Goal: Information Seeking & Learning: Learn about a topic

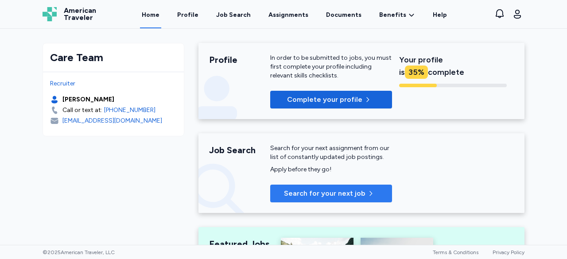
click at [326, 193] on span "Search for your next job" at bounding box center [325, 193] width 82 height 11
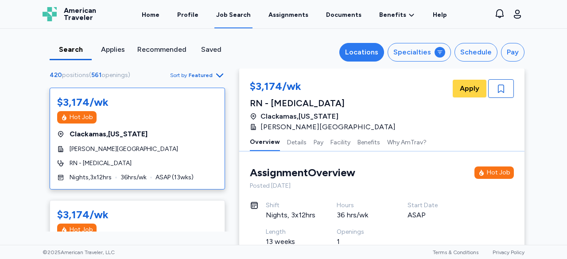
click at [367, 52] on div "Locations" at bounding box center [361, 52] width 33 height 11
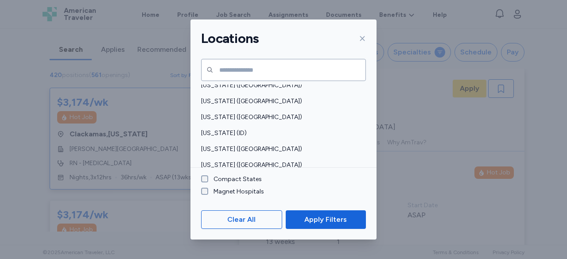
scroll to position [133, 0]
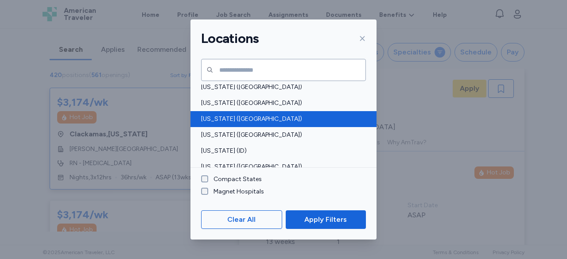
click at [226, 119] on span "[US_STATE] ([GEOGRAPHIC_DATA])" at bounding box center [281, 119] width 160 height 9
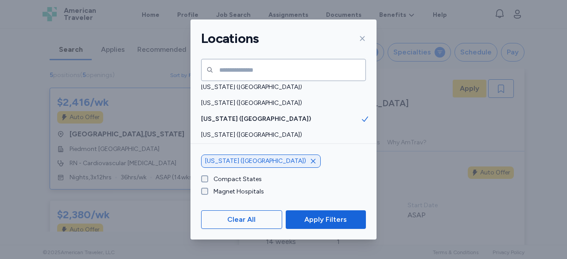
scroll to position [0, 0]
click at [320, 223] on span "Apply Filters" at bounding box center [325, 220] width 43 height 11
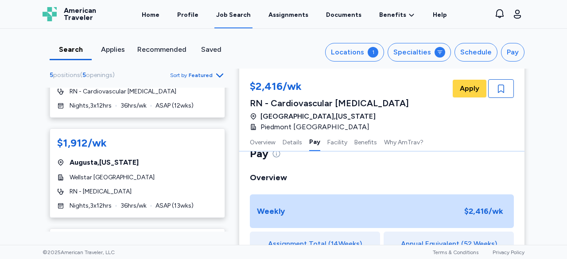
scroll to position [183, 0]
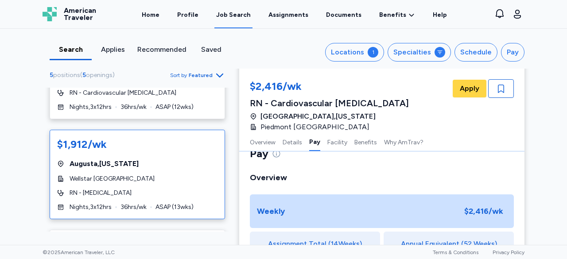
click at [141, 168] on div "[GEOGRAPHIC_DATA] , [US_STATE]" at bounding box center [137, 164] width 160 height 11
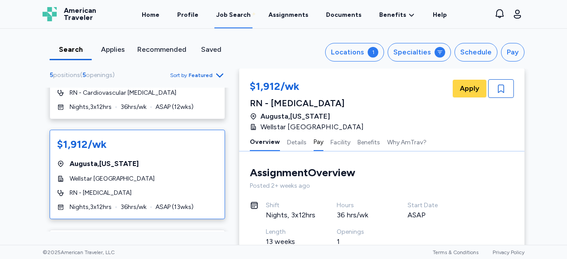
click at [314, 140] on button "Pay" at bounding box center [319, 142] width 10 height 19
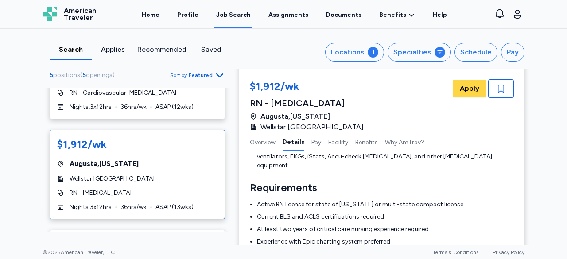
scroll to position [247, 0]
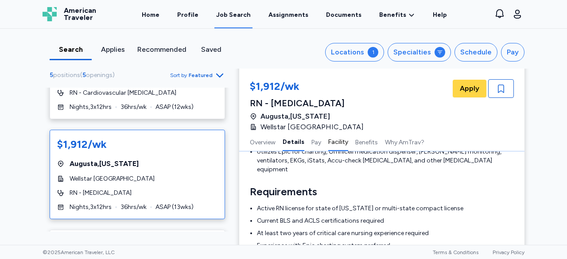
click at [335, 140] on button "Facility" at bounding box center [338, 142] width 20 height 19
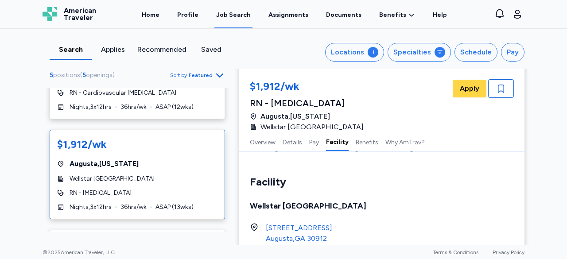
scroll to position [775, 0]
click at [283, 140] on button "Details" at bounding box center [293, 142] width 20 height 19
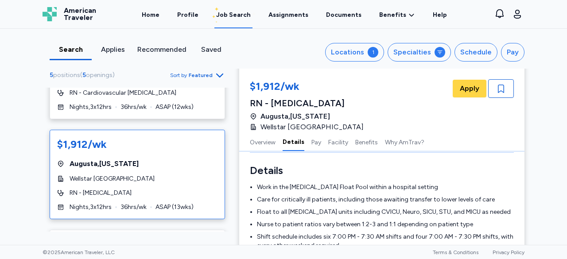
scroll to position [139, 0]
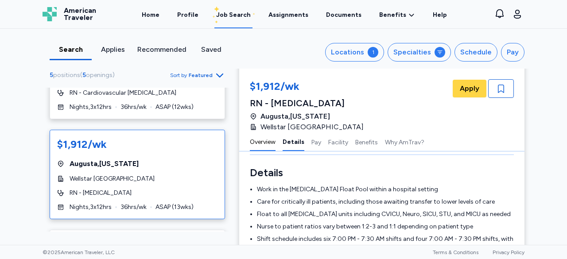
click at [258, 141] on button "Overview" at bounding box center [263, 142] width 26 height 19
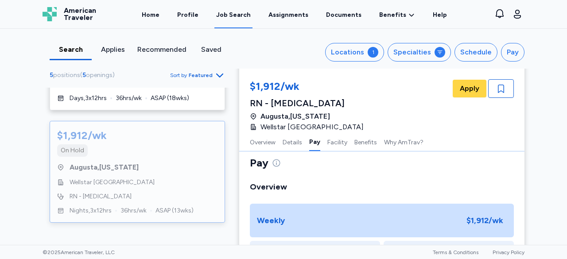
scroll to position [0, 0]
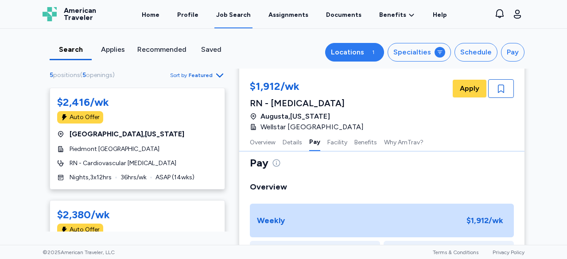
click at [356, 51] on div "Locations" at bounding box center [347, 52] width 33 height 11
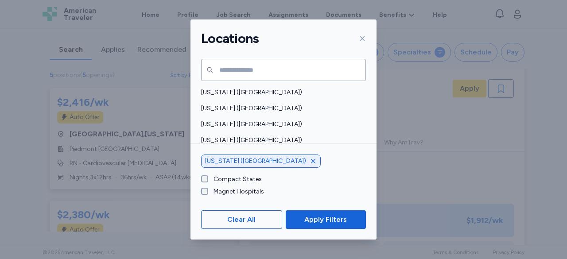
click at [310, 162] on icon "button" at bounding box center [313, 161] width 7 height 7
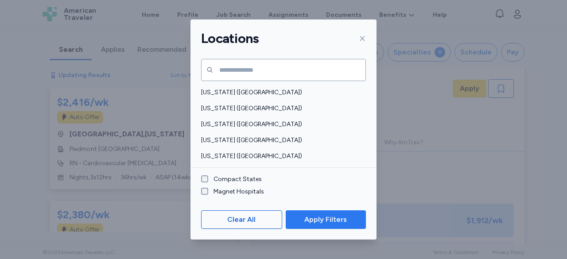
scroll to position [0, 0]
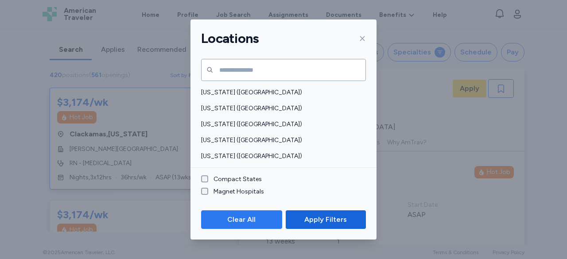
click at [243, 223] on span "Clear All" at bounding box center [241, 220] width 28 height 11
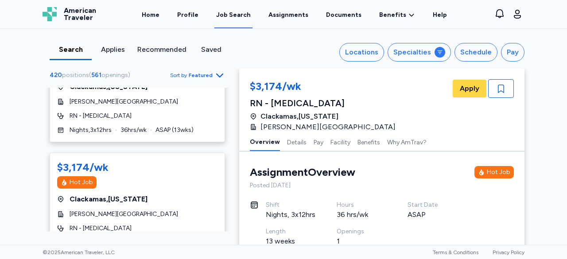
scroll to position [0, 0]
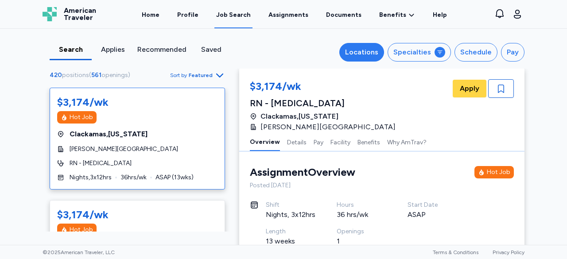
click at [366, 53] on div "Locations" at bounding box center [361, 52] width 33 height 11
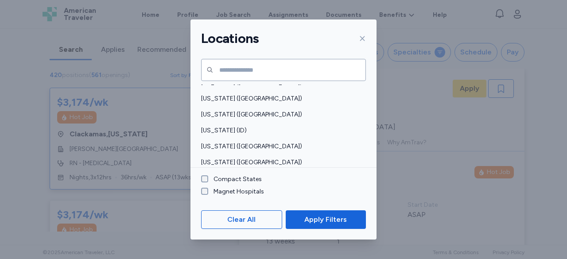
scroll to position [109, 0]
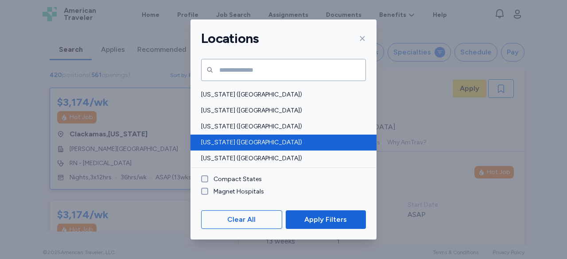
click at [222, 140] on span "[US_STATE] ([GEOGRAPHIC_DATA])" at bounding box center [281, 142] width 160 height 9
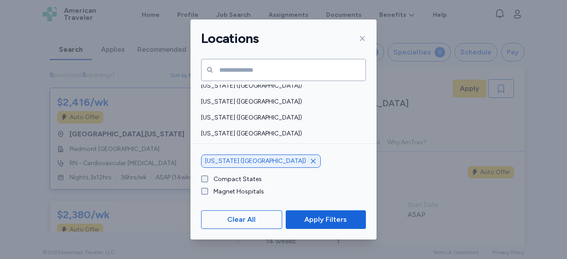
scroll to position [641, 0]
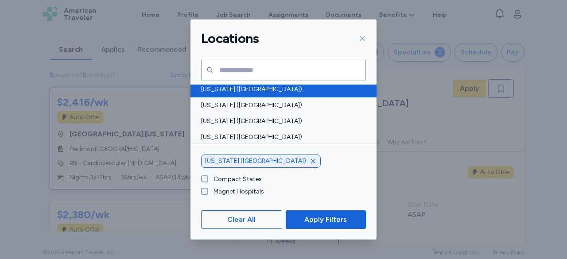
click at [239, 89] on span "[US_STATE] ([GEOGRAPHIC_DATA])" at bounding box center [281, 89] width 160 height 9
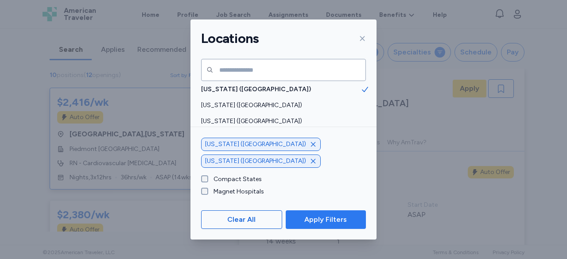
click at [323, 221] on span "Apply Filters" at bounding box center [325, 220] width 43 height 11
